Goal: Find specific page/section

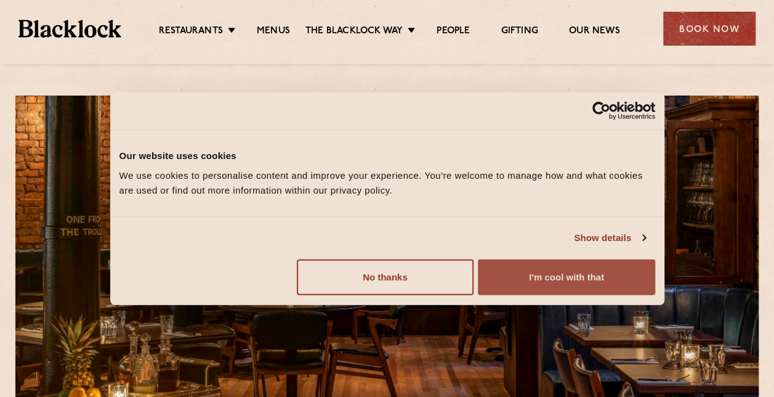
click at [530, 270] on button "I'm cool with that" at bounding box center [566, 277] width 177 height 36
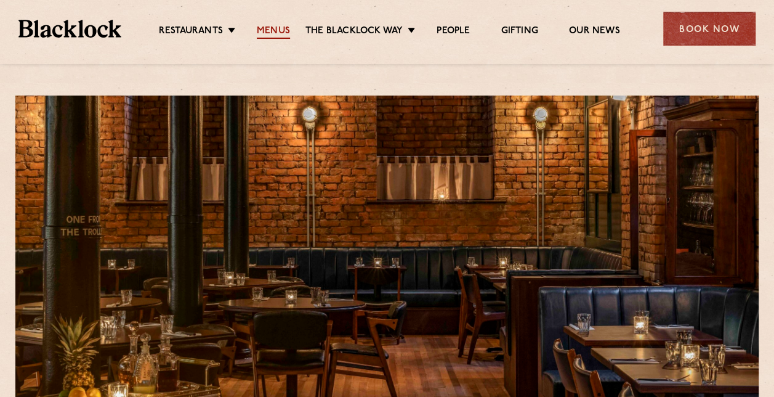
click at [262, 28] on link "Menus" at bounding box center [273, 32] width 33 height 14
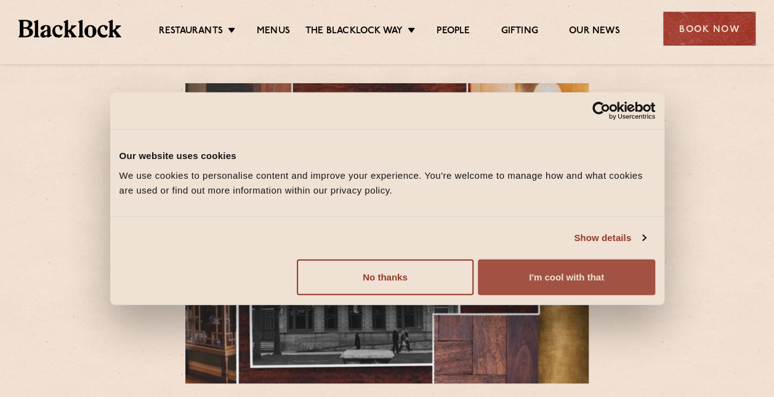
click at [520, 278] on button "I'm cool with that" at bounding box center [566, 277] width 177 height 36
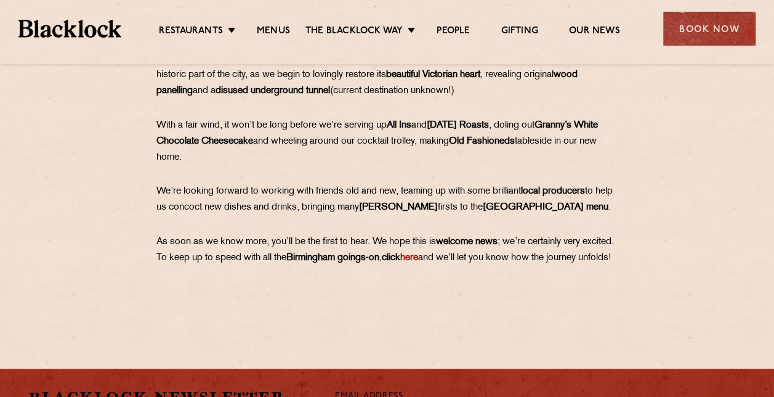
scroll to position [677, 0]
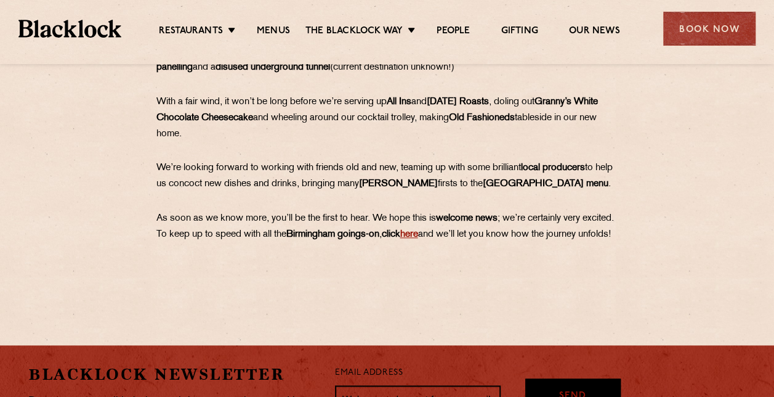
click at [418, 234] on link "here" at bounding box center [409, 234] width 18 height 9
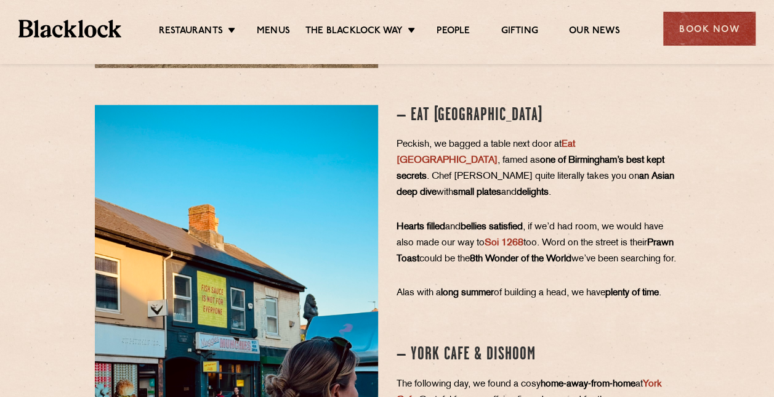
scroll to position [985, 0]
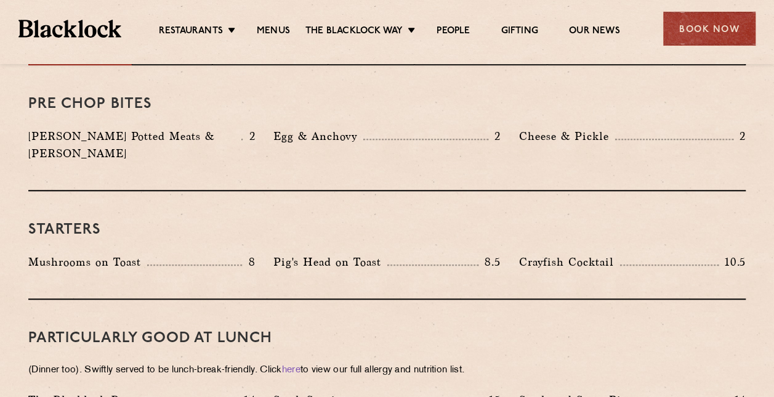
scroll to position [431, 0]
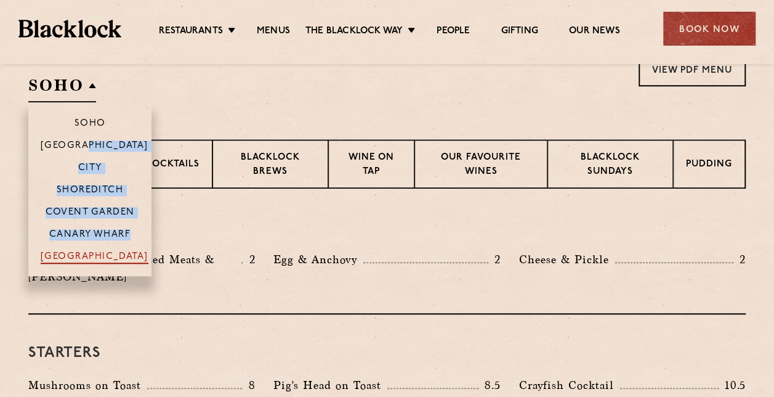
drag, startPoint x: 99, startPoint y: 140, endPoint x: 89, endPoint y: 251, distance: 111.3
click at [89, 251] on ul "Soho Birmingham City Shoreditch Covent Garden Canary Wharf Manchester" at bounding box center [89, 189] width 123 height 174
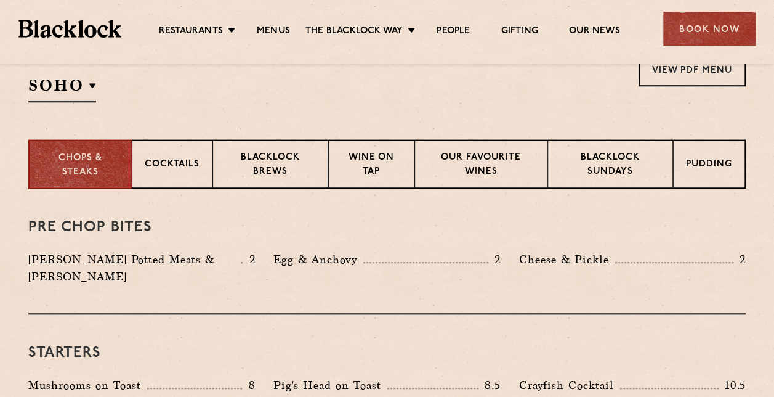
click at [89, 251] on p "Blacklock Potted Meats & Kimchi" at bounding box center [134, 268] width 213 height 34
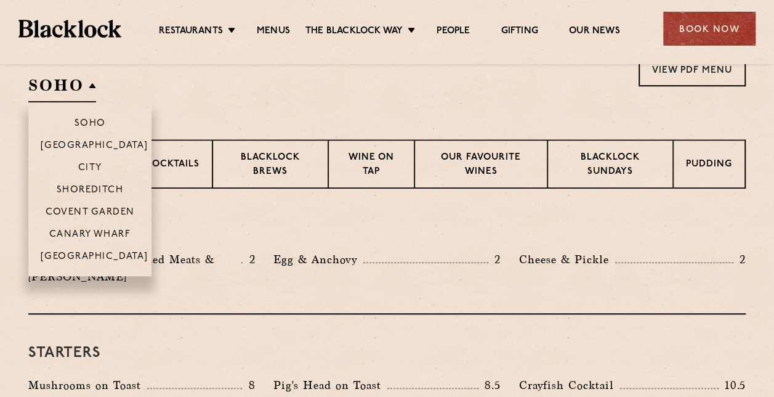
click at [94, 87] on h2 "SOHO" at bounding box center [62, 89] width 68 height 28
click at [105, 143] on p "[GEOGRAPHIC_DATA]" at bounding box center [95, 146] width 108 height 12
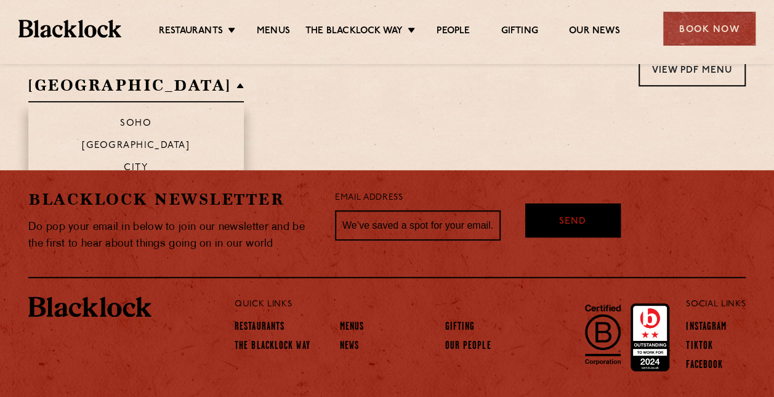
click at [118, 116] on li "Soho" at bounding box center [136, 117] width 216 height 31
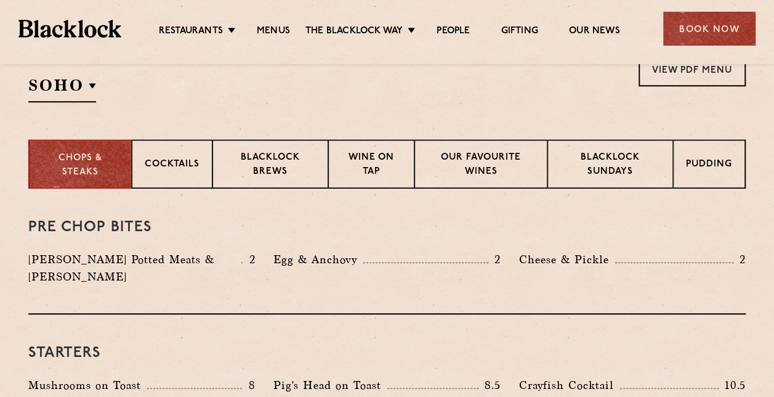
click at [96, 90] on div "Select a restaurant Soho Soho Birmingham City Shoreditch Covent Garden Canary W…" at bounding box center [77, 77] width 99 height 50
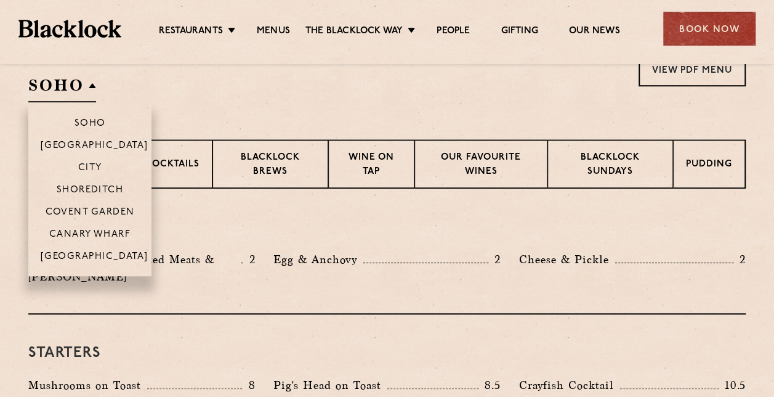
click at [94, 88] on h2 "Soho" at bounding box center [62, 89] width 68 height 28
click at [90, 256] on p "[GEOGRAPHIC_DATA]" at bounding box center [95, 257] width 108 height 12
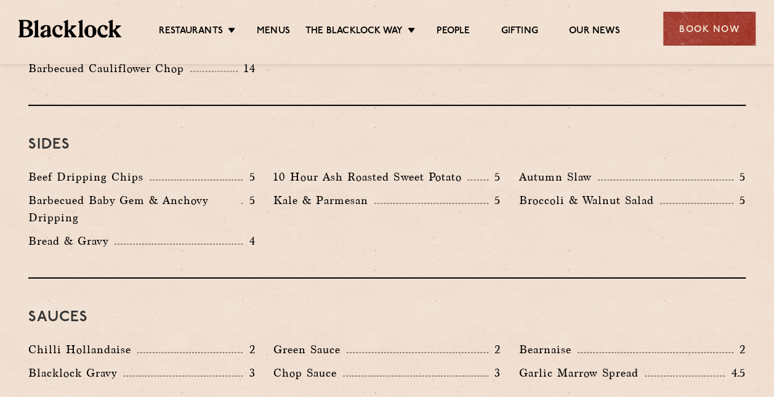
scroll to position [1909, 0]
